Goal: Task Accomplishment & Management: Use online tool/utility

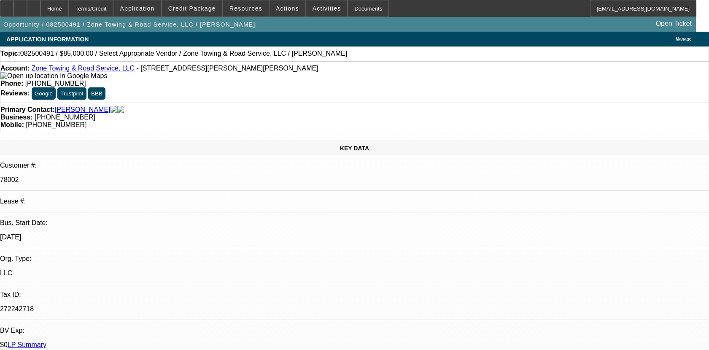
select select "0"
select select "2"
select select "0.1"
select select "4"
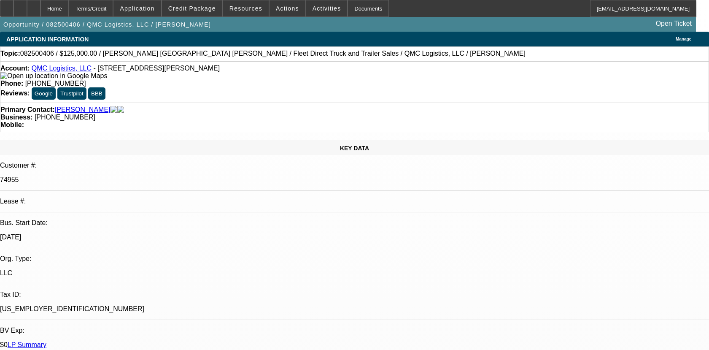
select select "0"
select select "3"
select select "0"
select select "6"
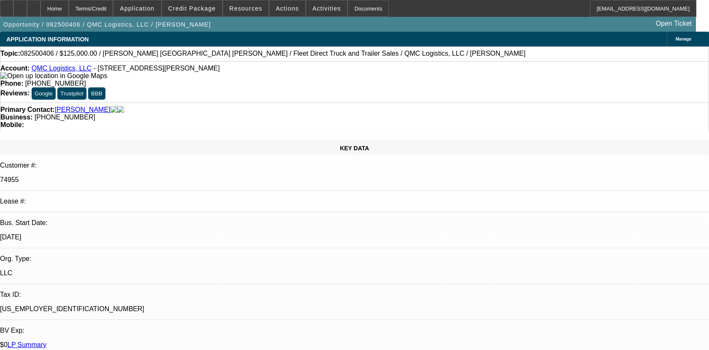
select select "0"
select select "3"
select select "0"
select select "6"
